Goal: Information Seeking & Learning: Learn about a topic

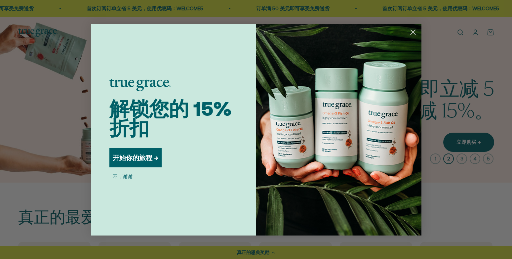
click at [417, 29] on circle "关闭对话框" at bounding box center [412, 31] width 11 height 11
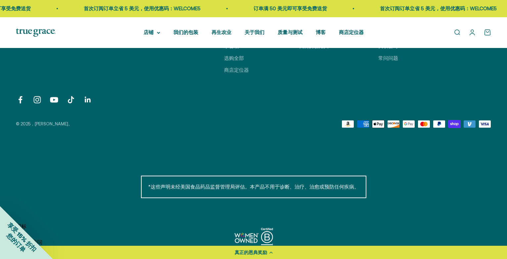
scroll to position [2381, 0]
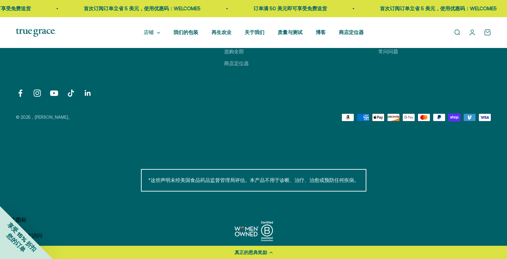
click at [151, 32] on font "店铺" at bounding box center [149, 32] width 10 height 6
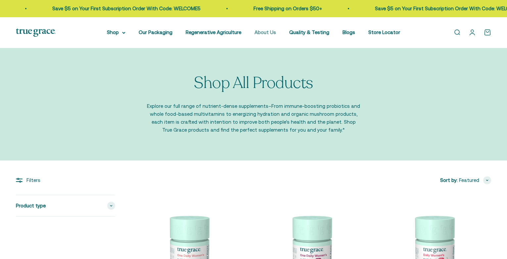
click at [274, 37] on div "Open navigation menu Open search Shop Multivitamins Women's Multivitamin Women'…" at bounding box center [253, 32] width 507 height 31
click at [273, 31] on link "About Us" at bounding box center [264, 32] width 21 height 6
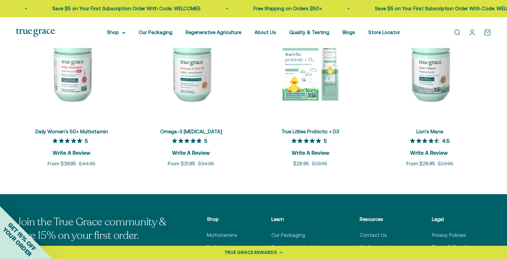
scroll to position [1660, 0]
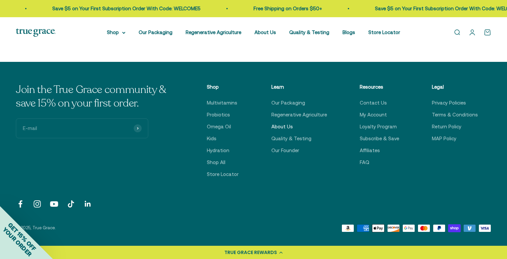
click at [283, 126] on link "About Us" at bounding box center [281, 127] width 21 height 8
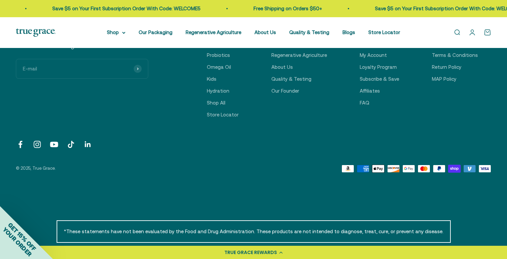
scroll to position [1677, 0]
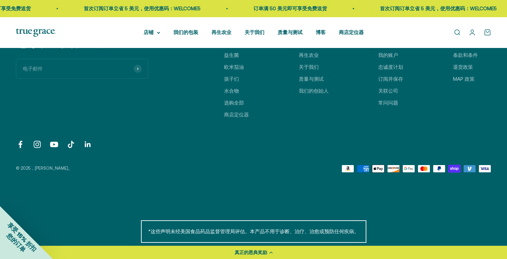
click at [86, 147] on link "在 LinkedIn 上关注" at bounding box center [87, 144] width 9 height 9
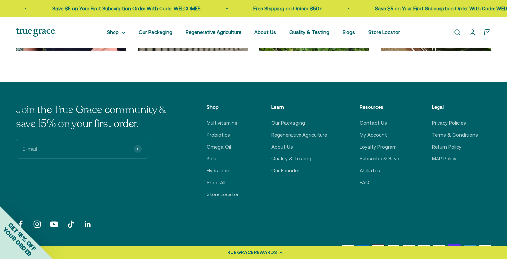
scroll to position [2282, 0]
